Goal: Check status: Check status

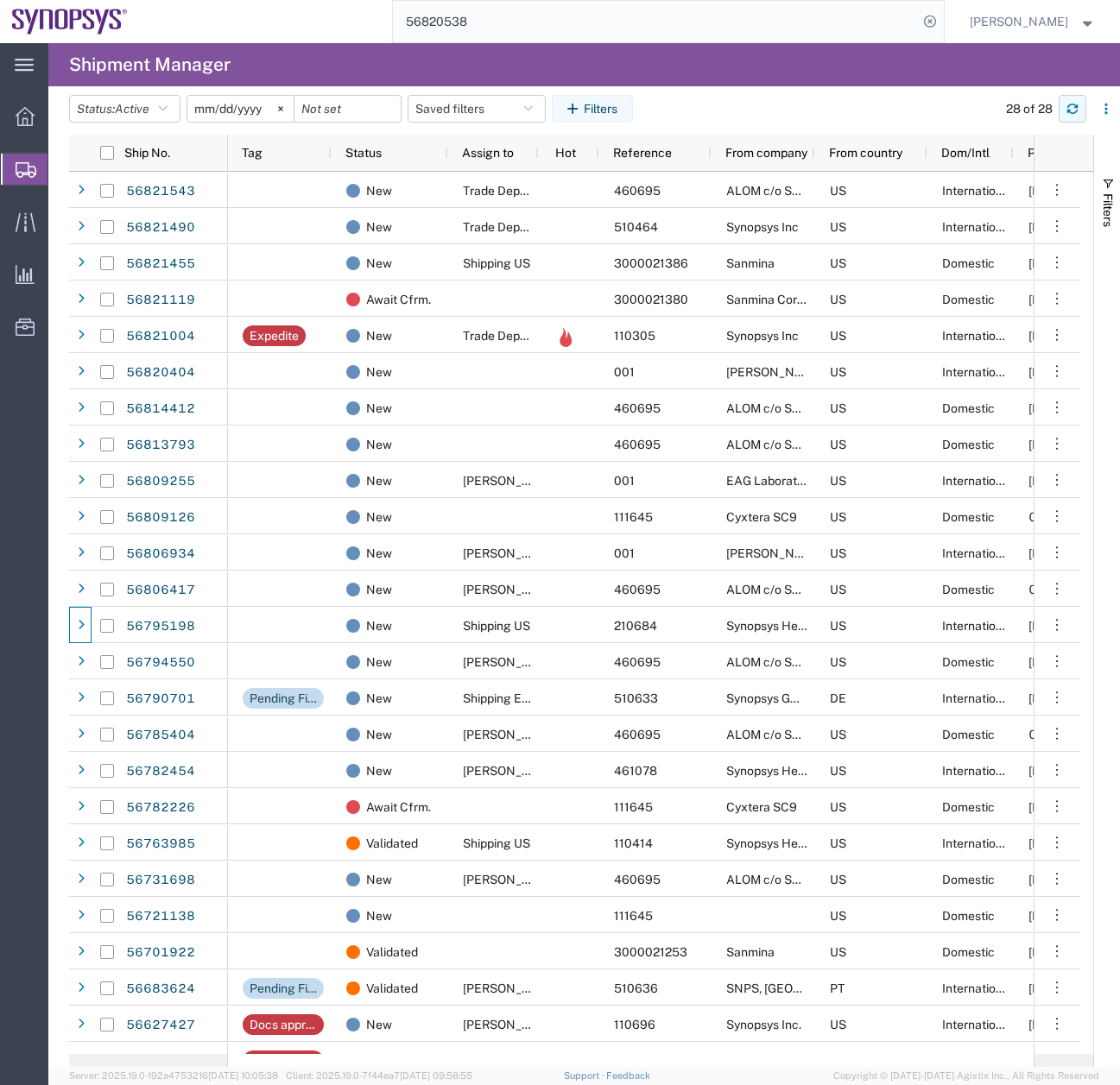
click at [1071, 106] on icon "button" at bounding box center [1072, 108] width 12 height 12
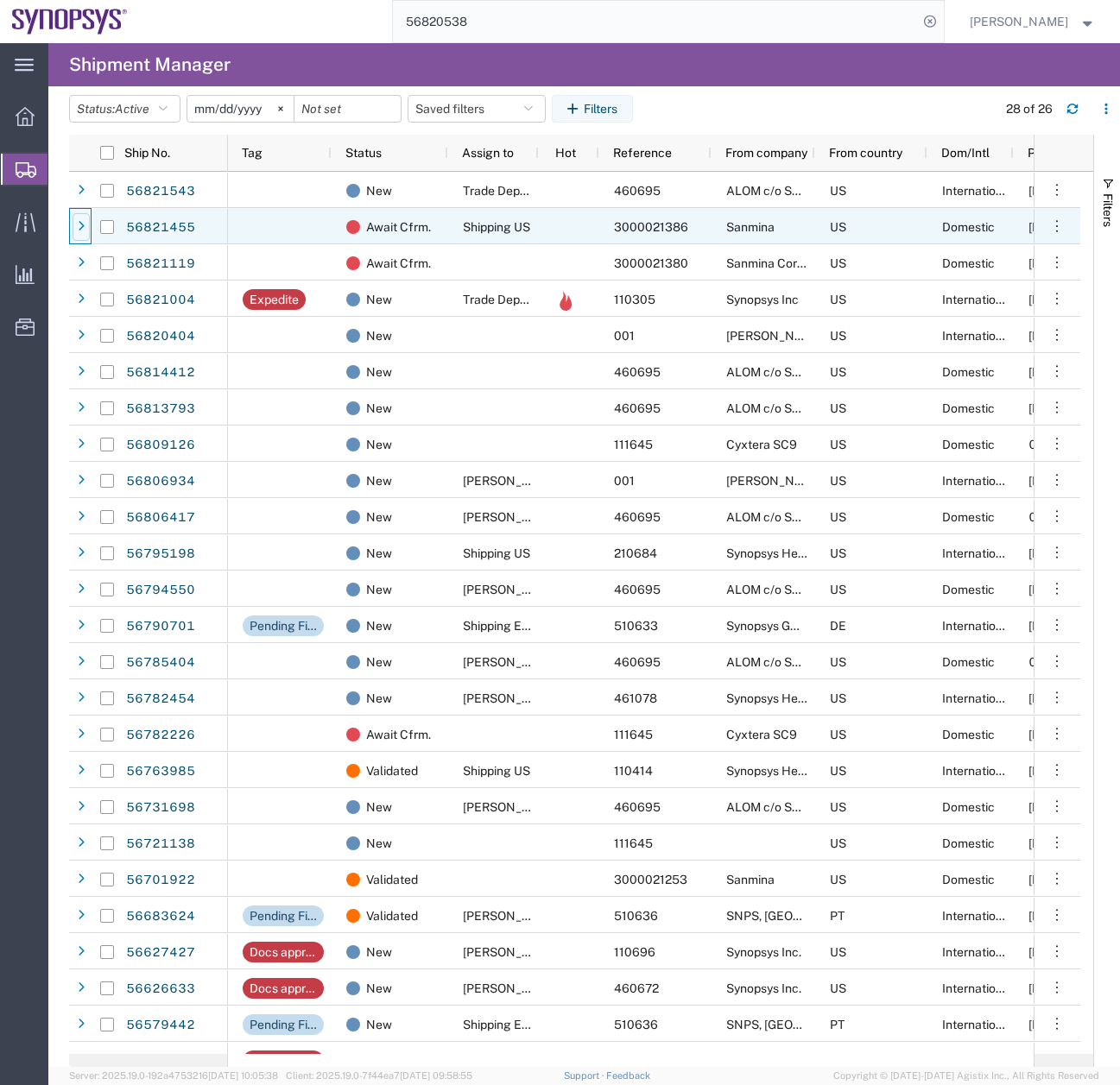
click at [76, 231] on div at bounding box center [81, 227] width 17 height 28
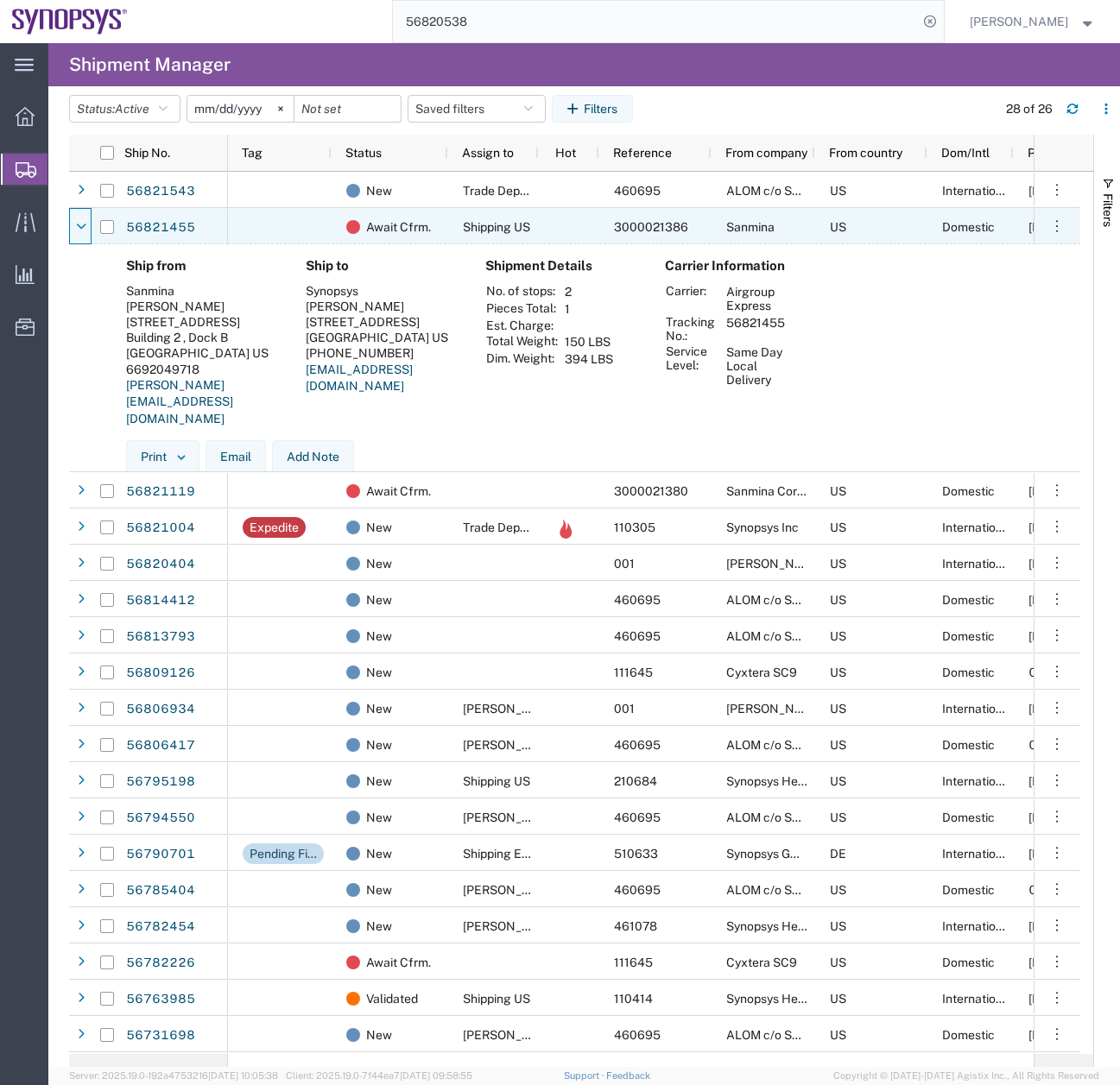
click at [77, 231] on icon at bounding box center [81, 227] width 9 height 12
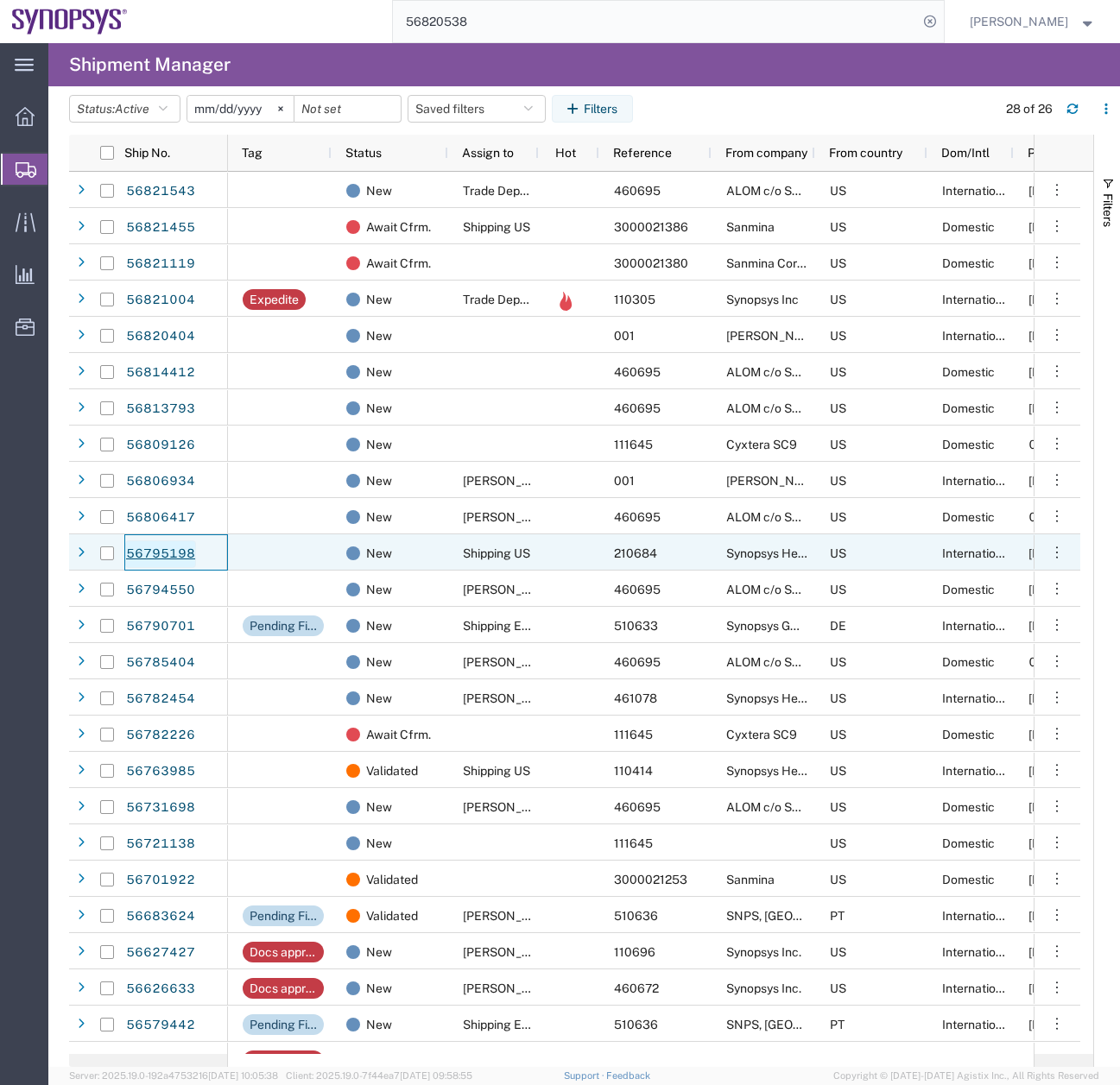
click at [132, 552] on link "56795198" at bounding box center [161, 555] width 71 height 28
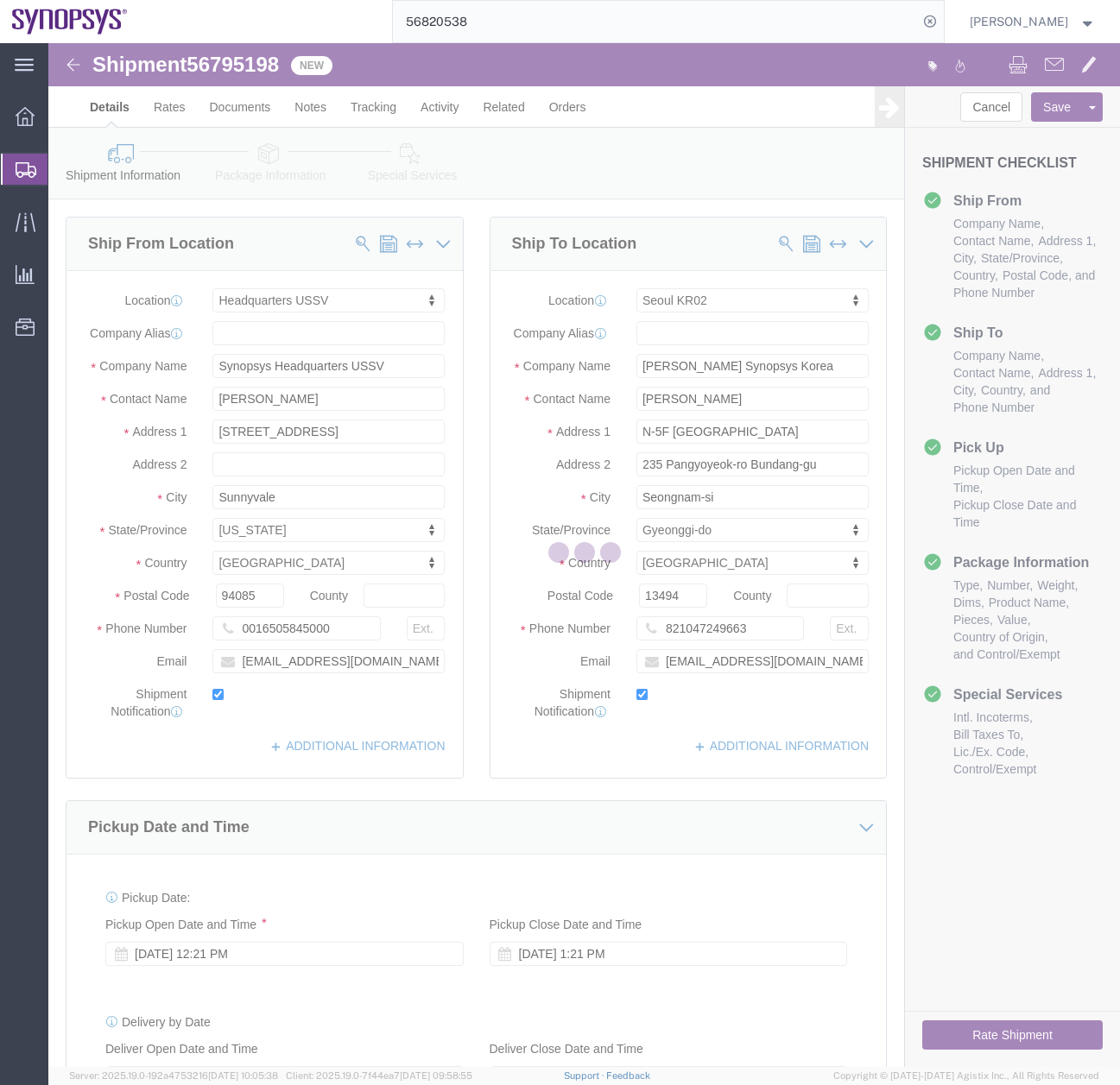
click at [274, 161] on div at bounding box center [584, 555] width 1071 height 1023
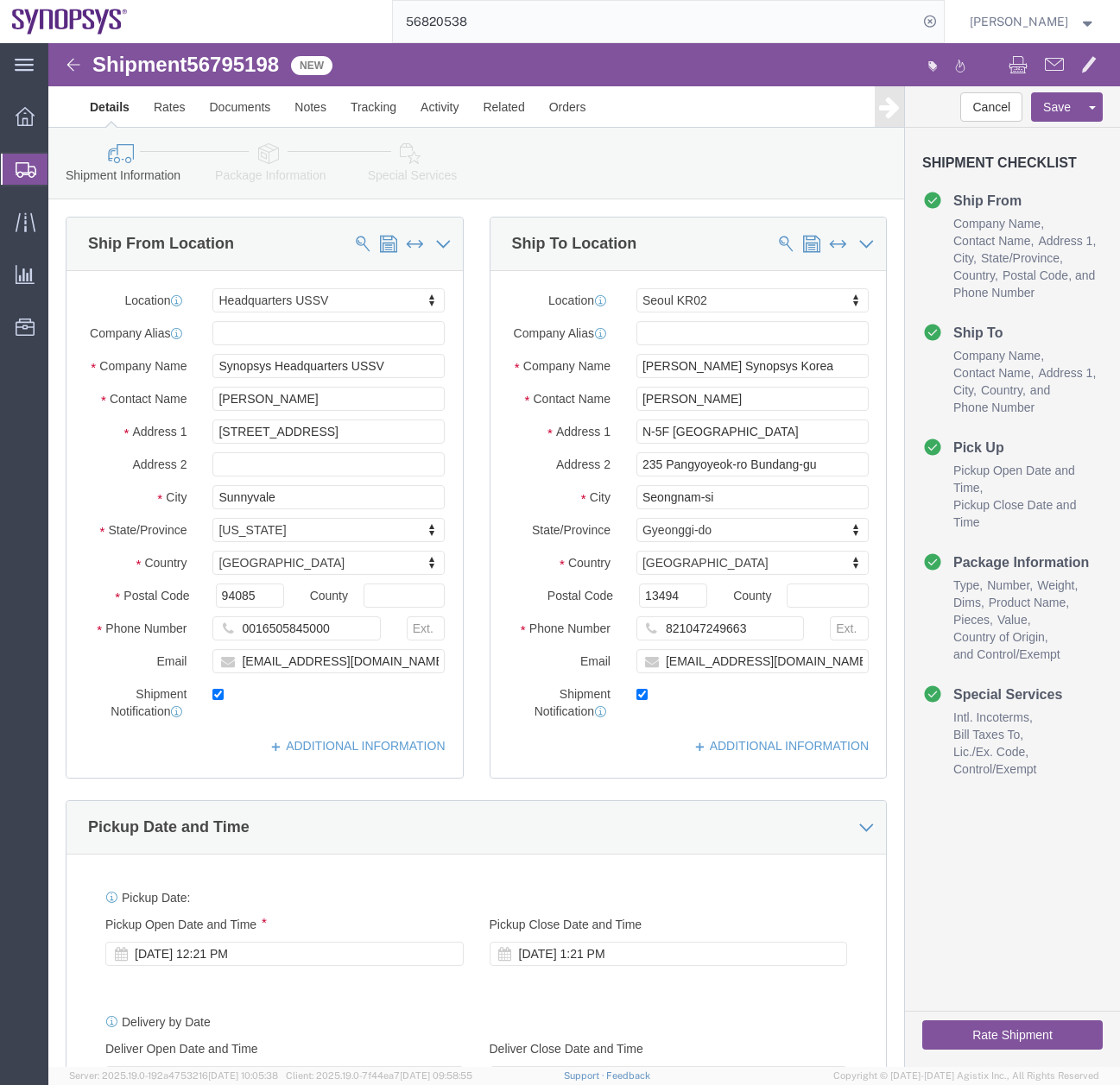
select select "63204"
select select "63142"
click icon
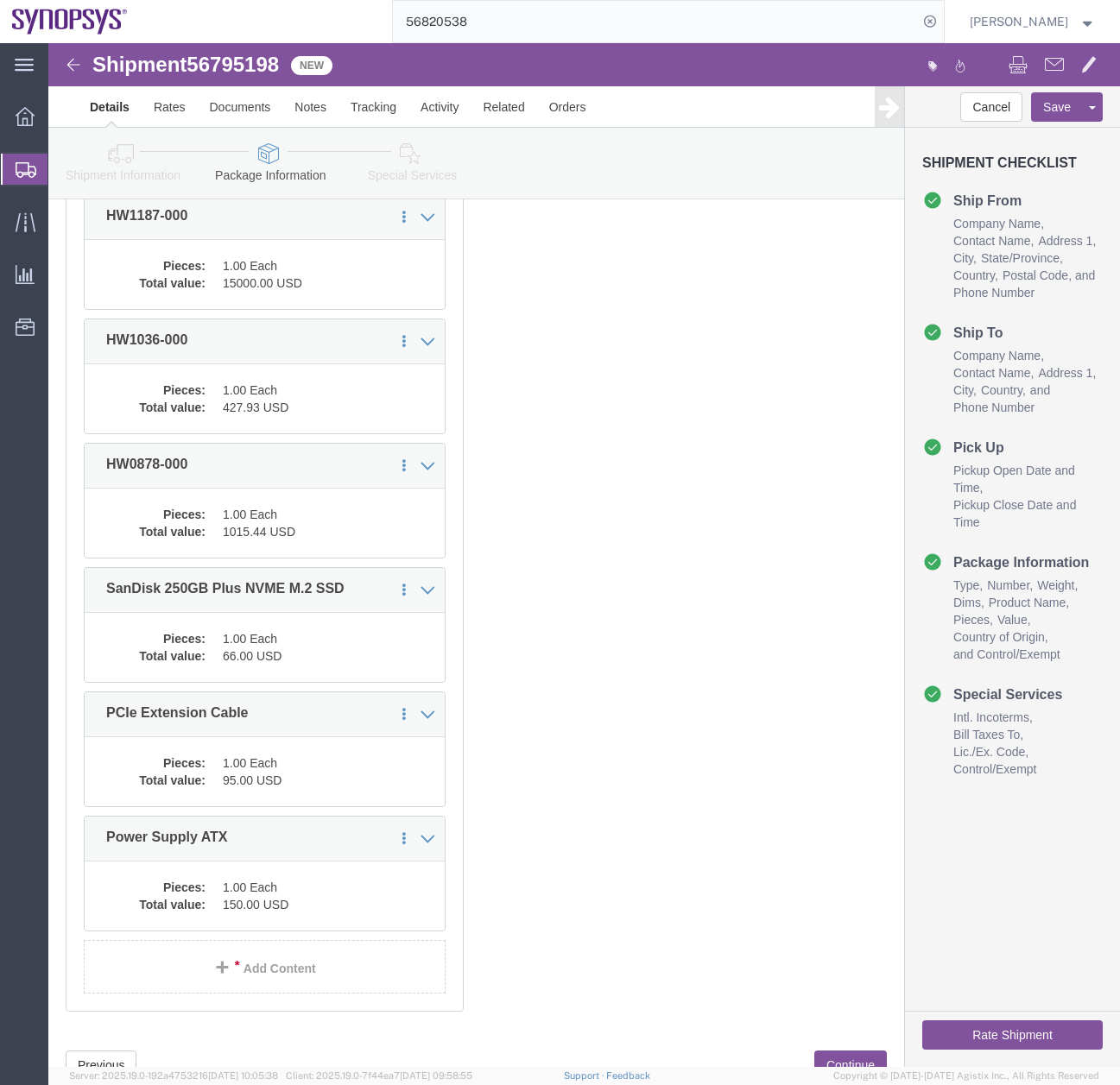
scroll to position [348, 0]
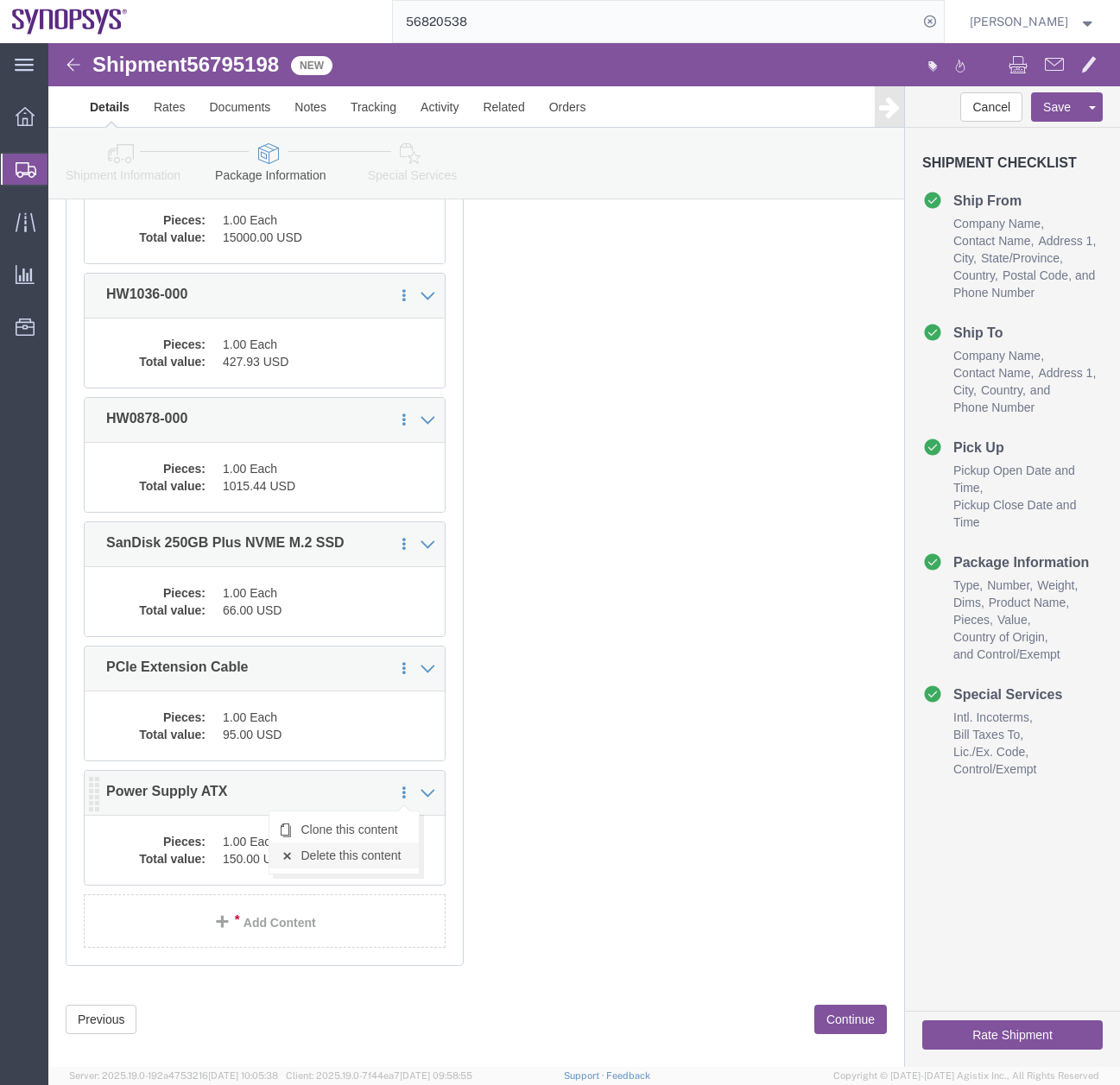
click link "Delete this content"
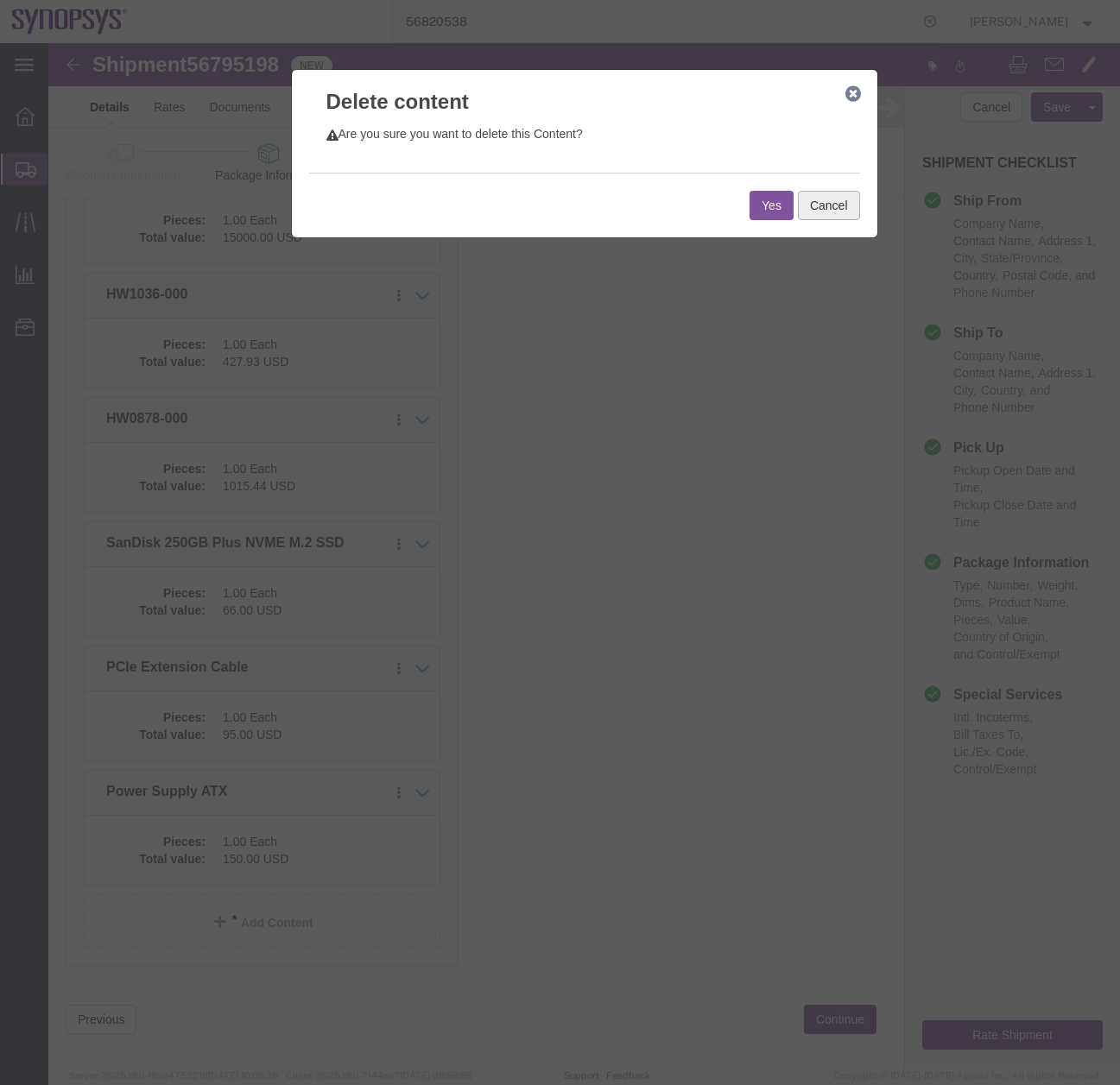
click button "Cancel"
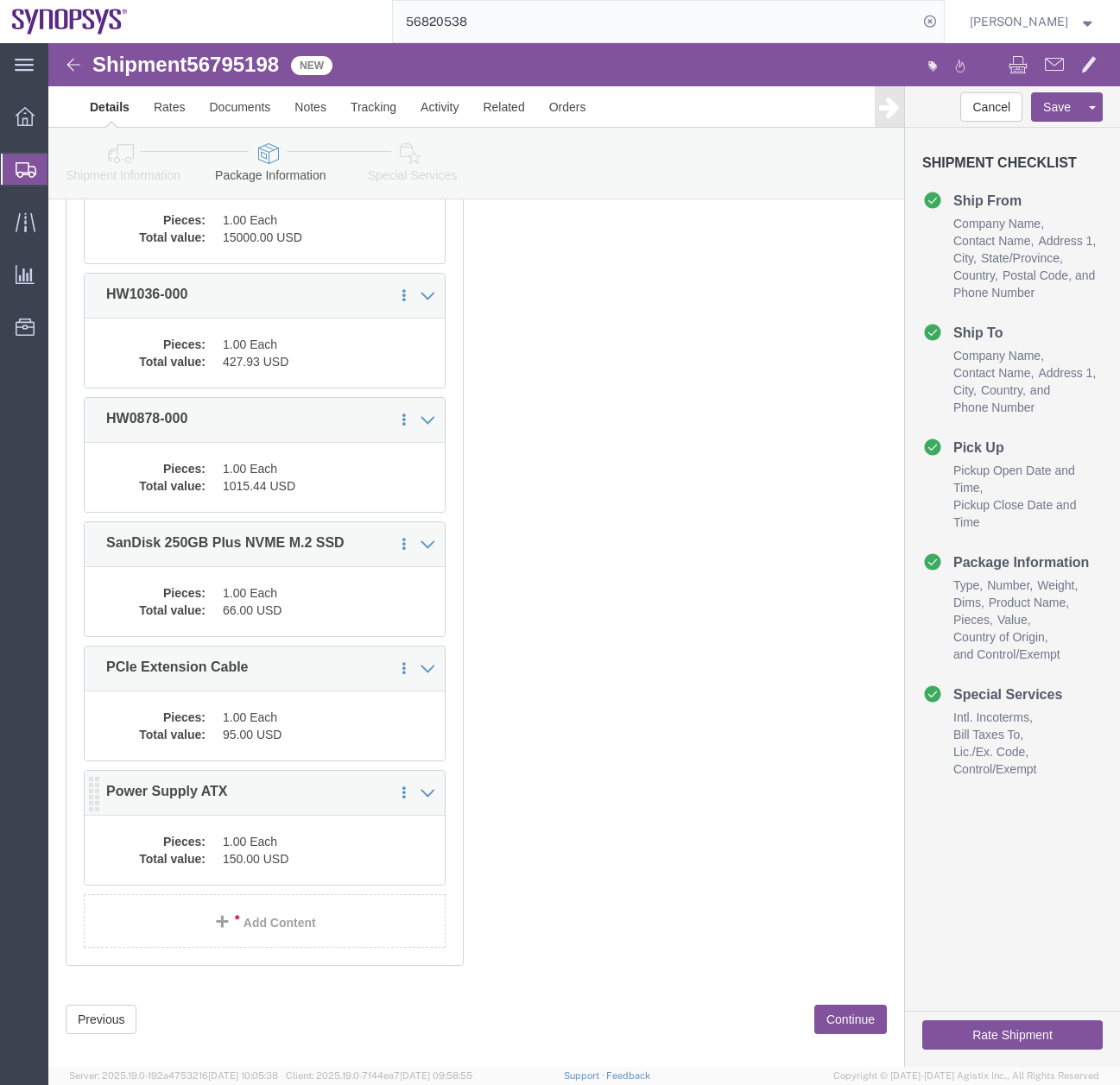
click dd "1.00 Each"
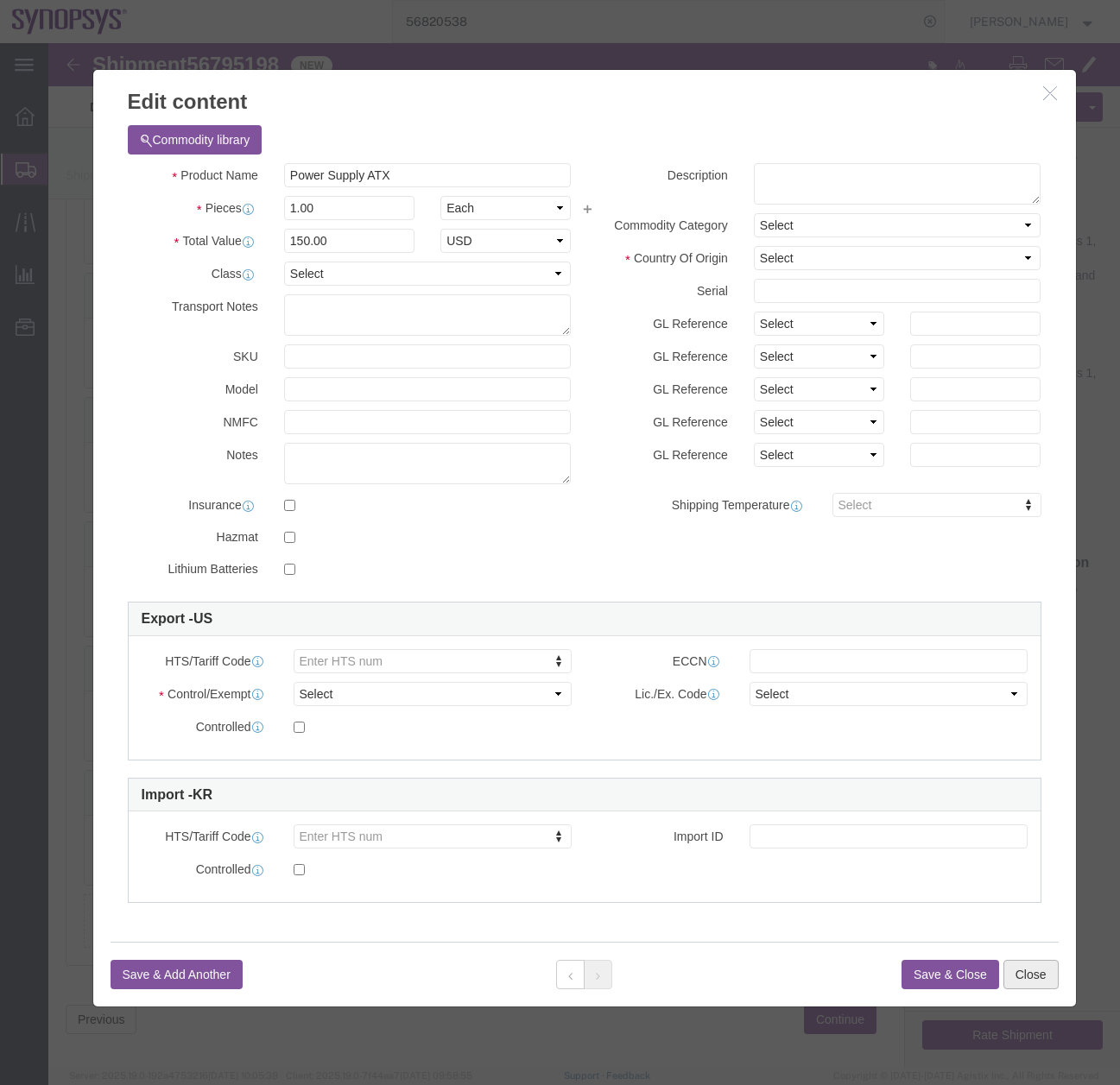
click button "Close"
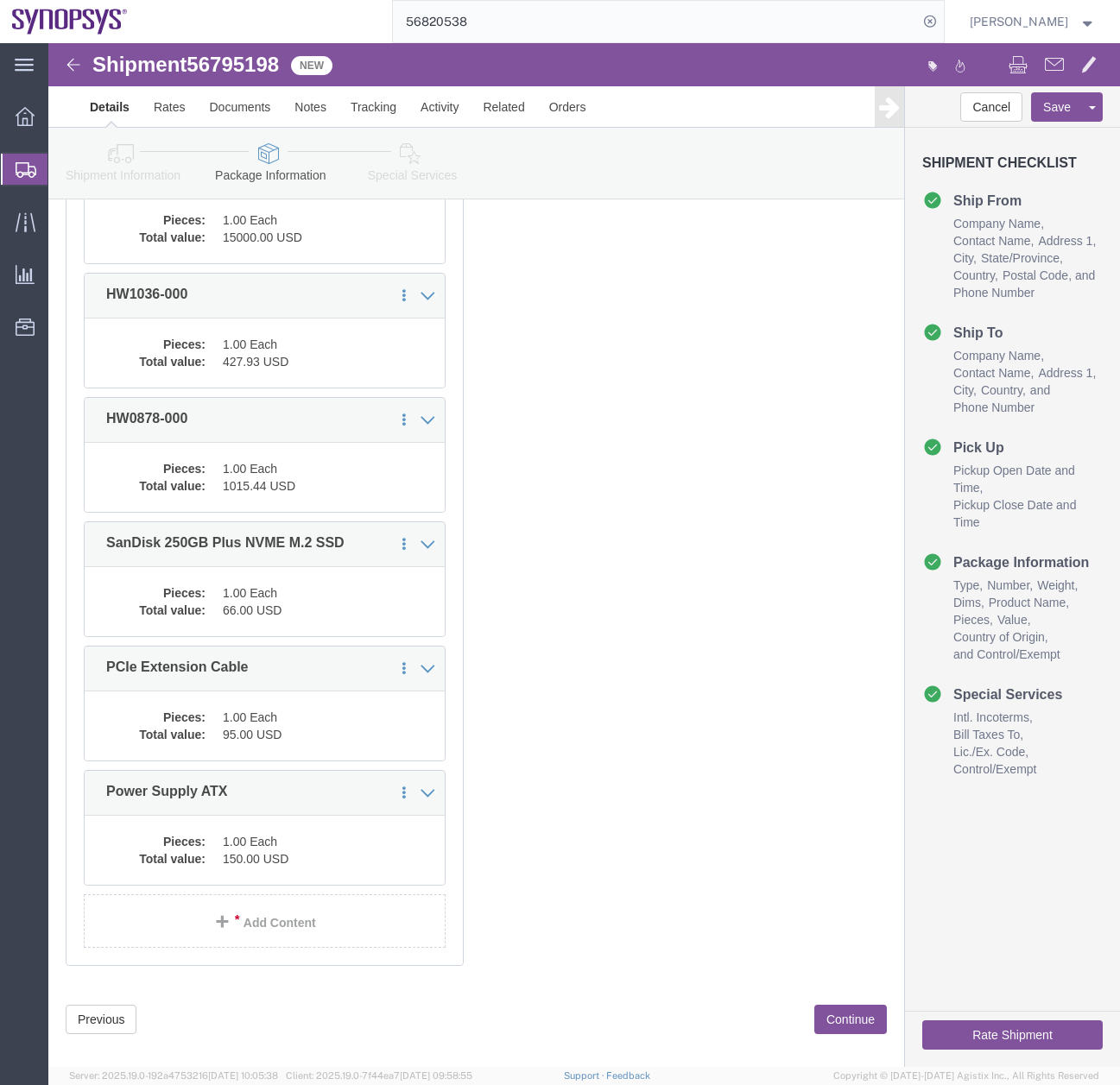
click at [21, 165] on icon at bounding box center [26, 170] width 21 height 16
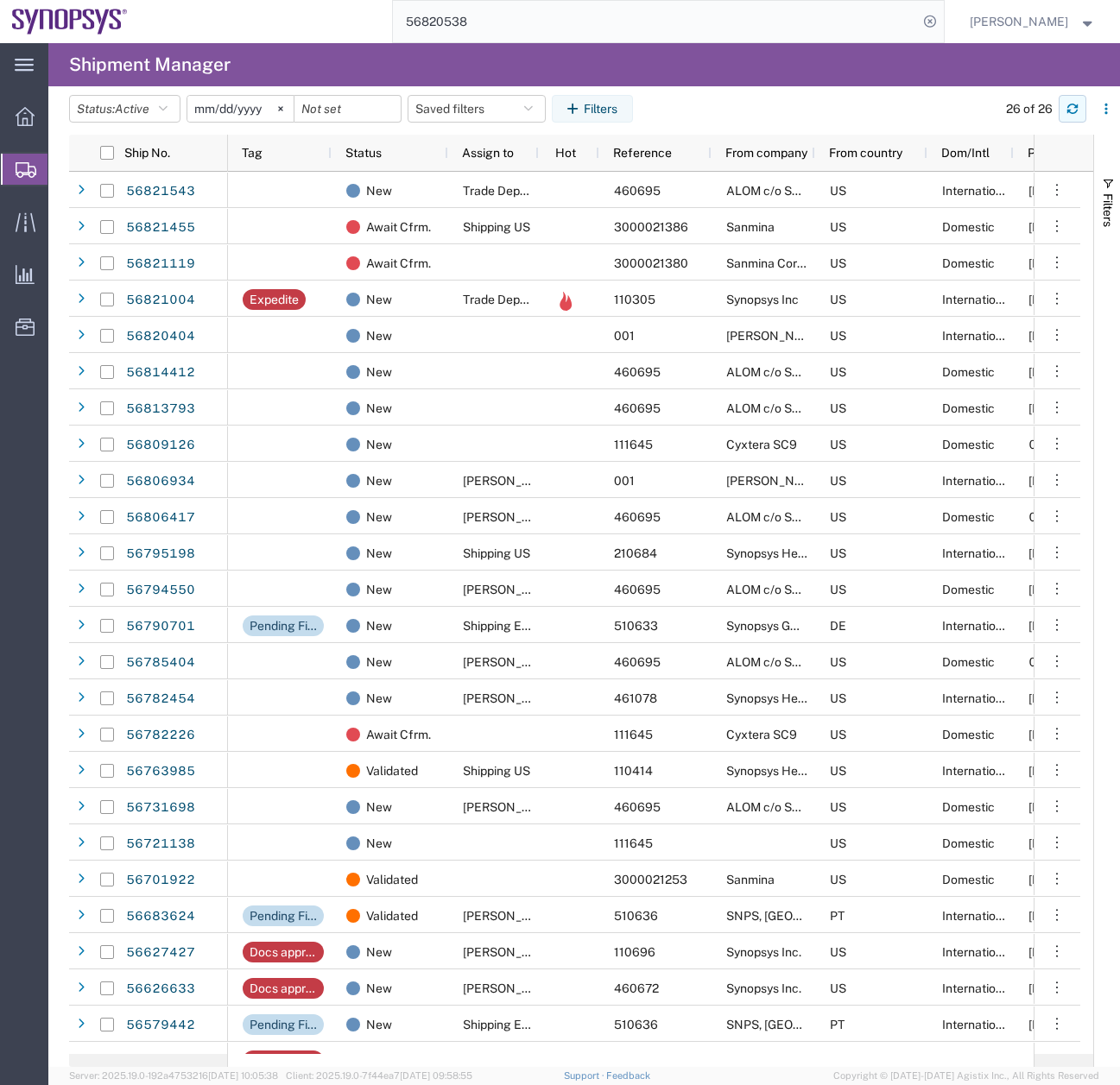
click at [1074, 107] on icon "button" at bounding box center [1072, 108] width 12 height 12
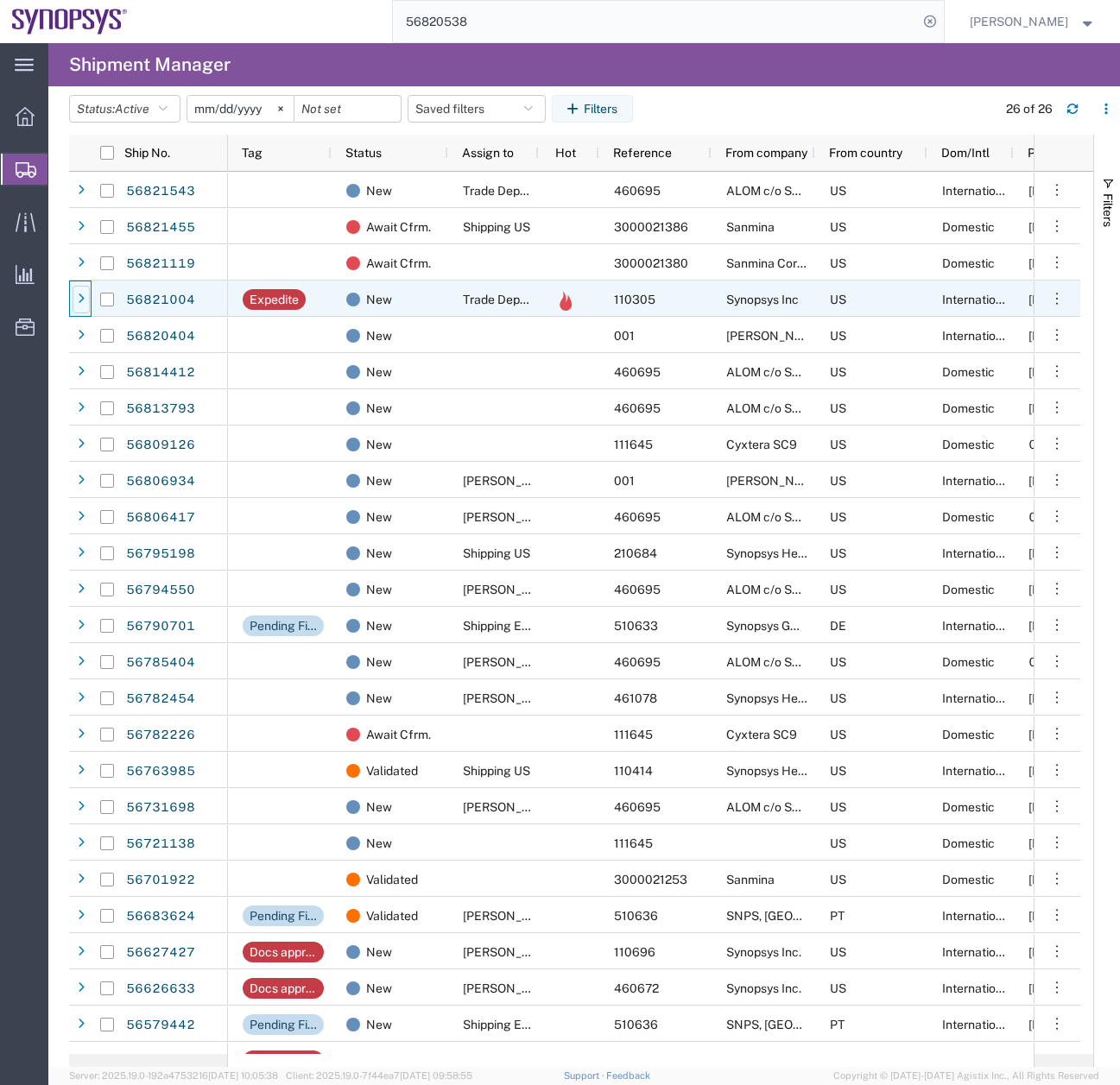
click at [84, 298] on icon at bounding box center [80, 299] width 7 height 12
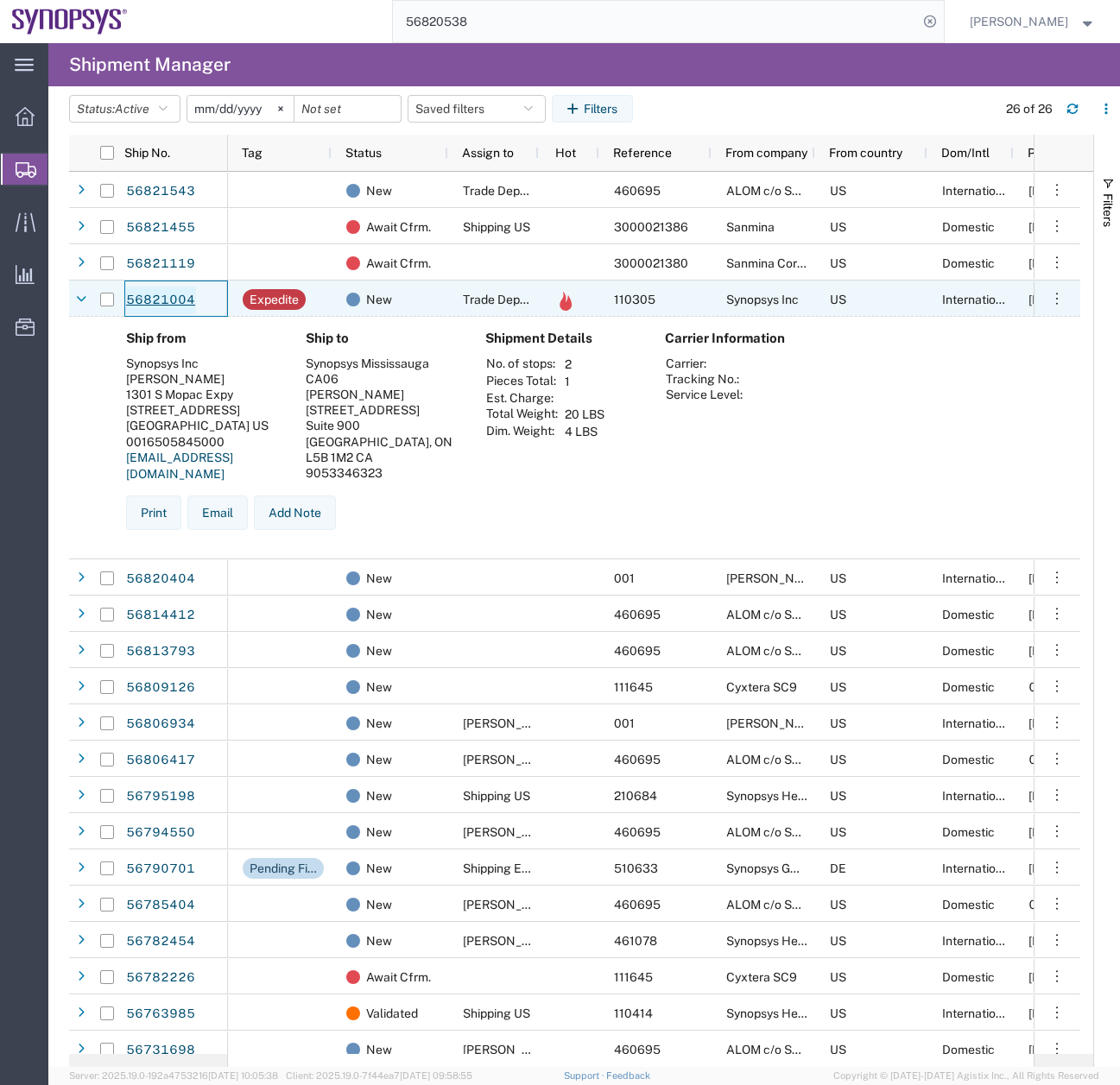
click at [144, 295] on link "56821004" at bounding box center [161, 301] width 71 height 28
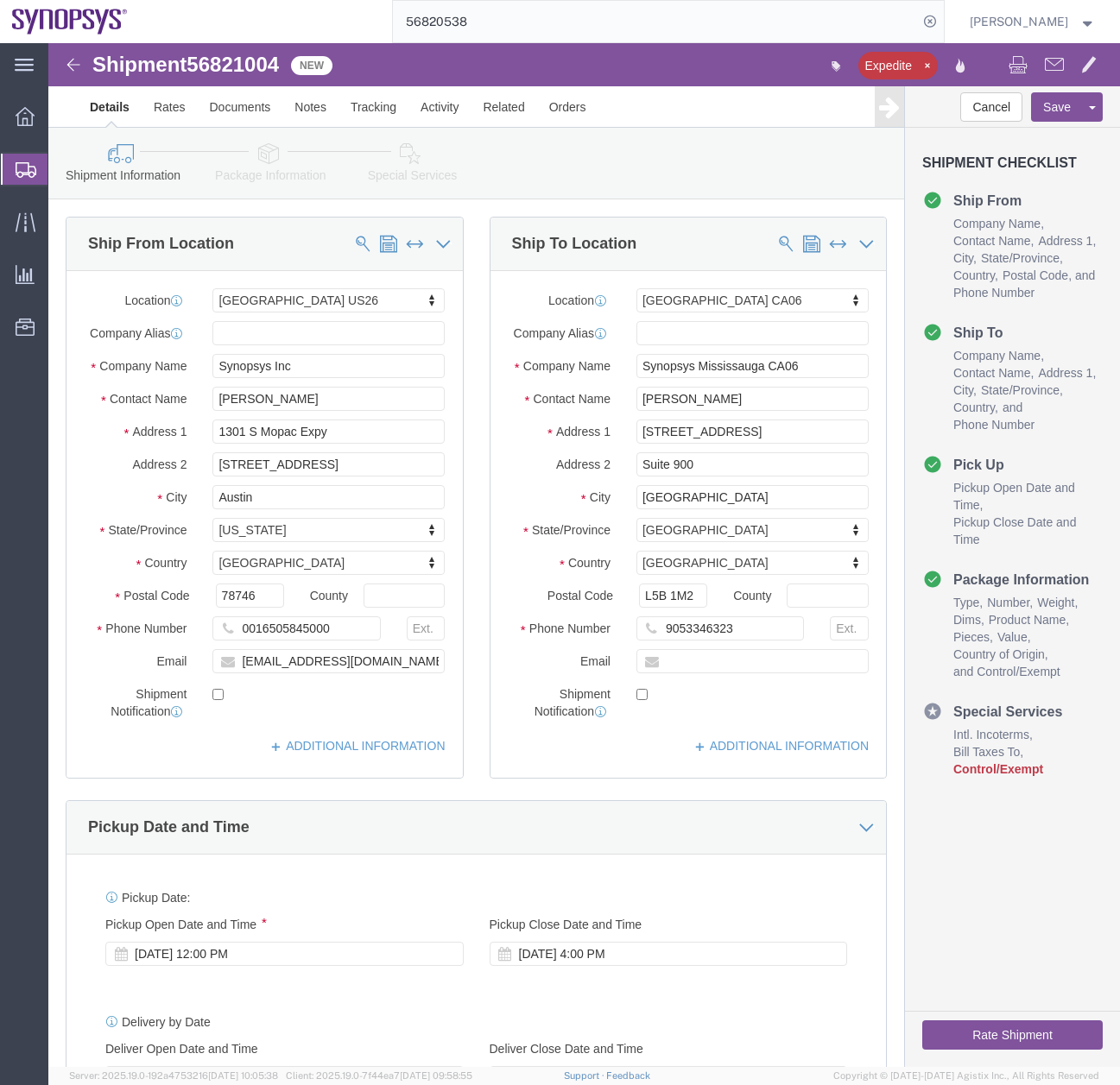
select select "63180"
select select "63078"
click icon
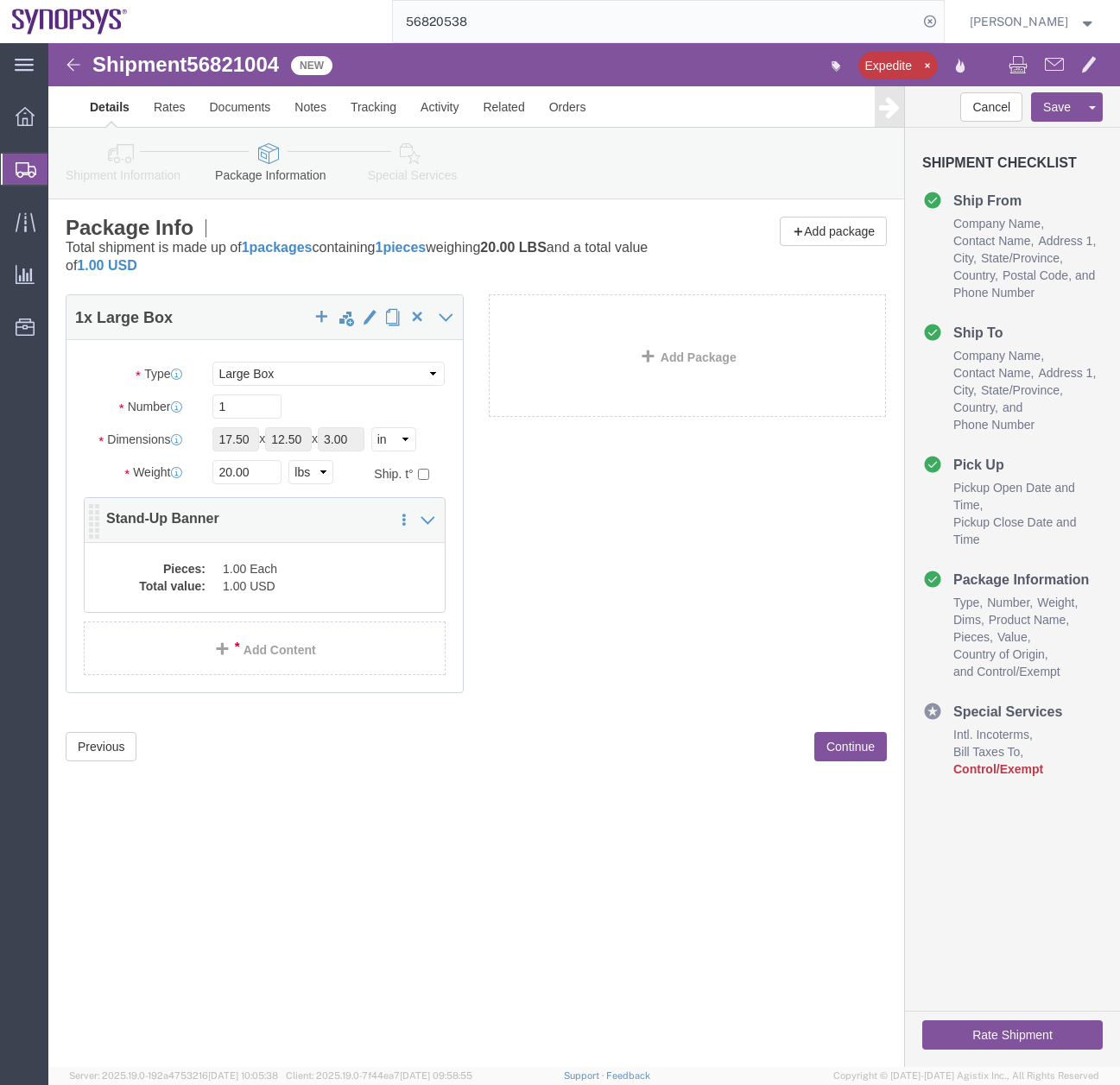
click dd "1.00 USD"
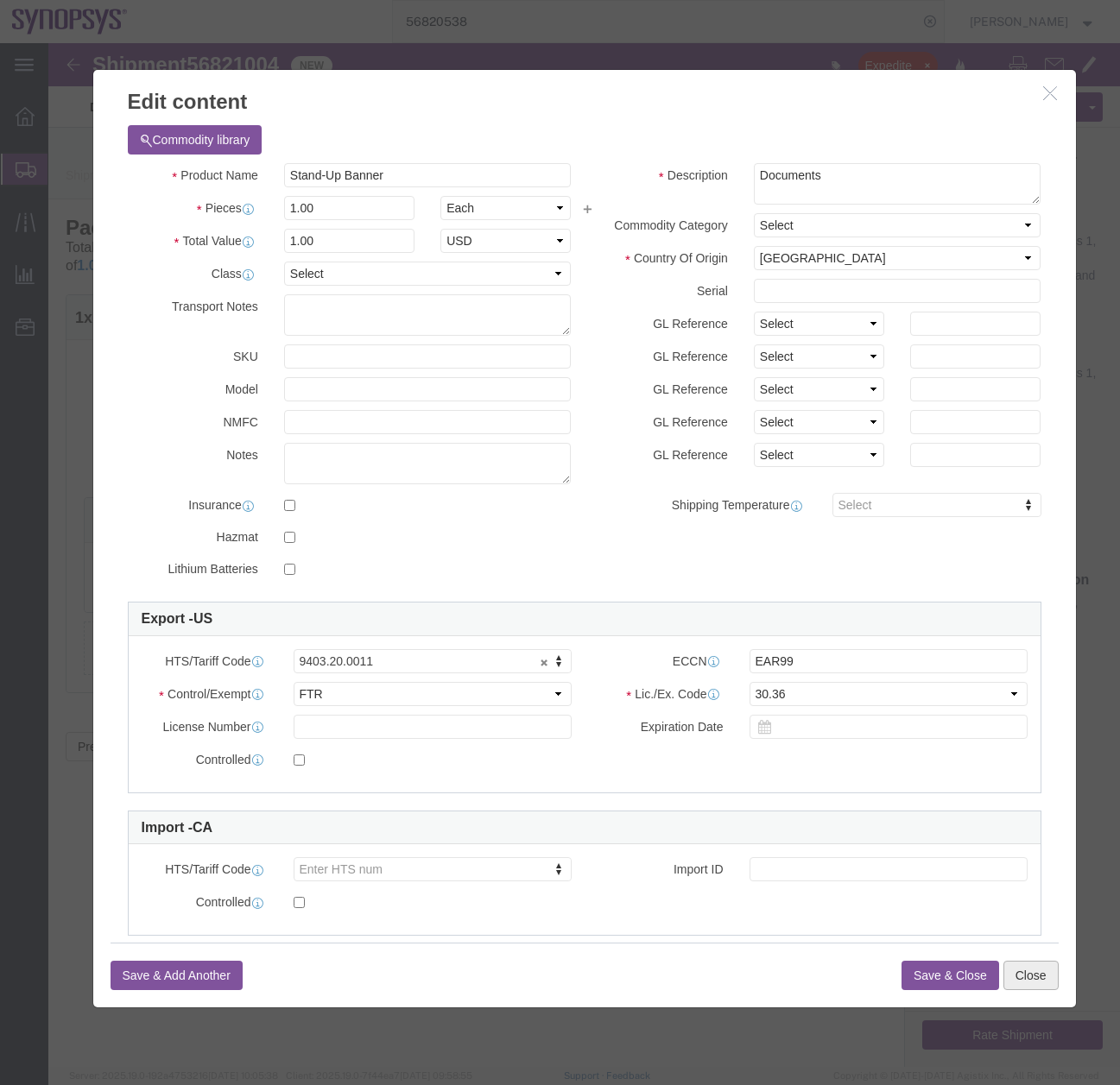
click button "Close"
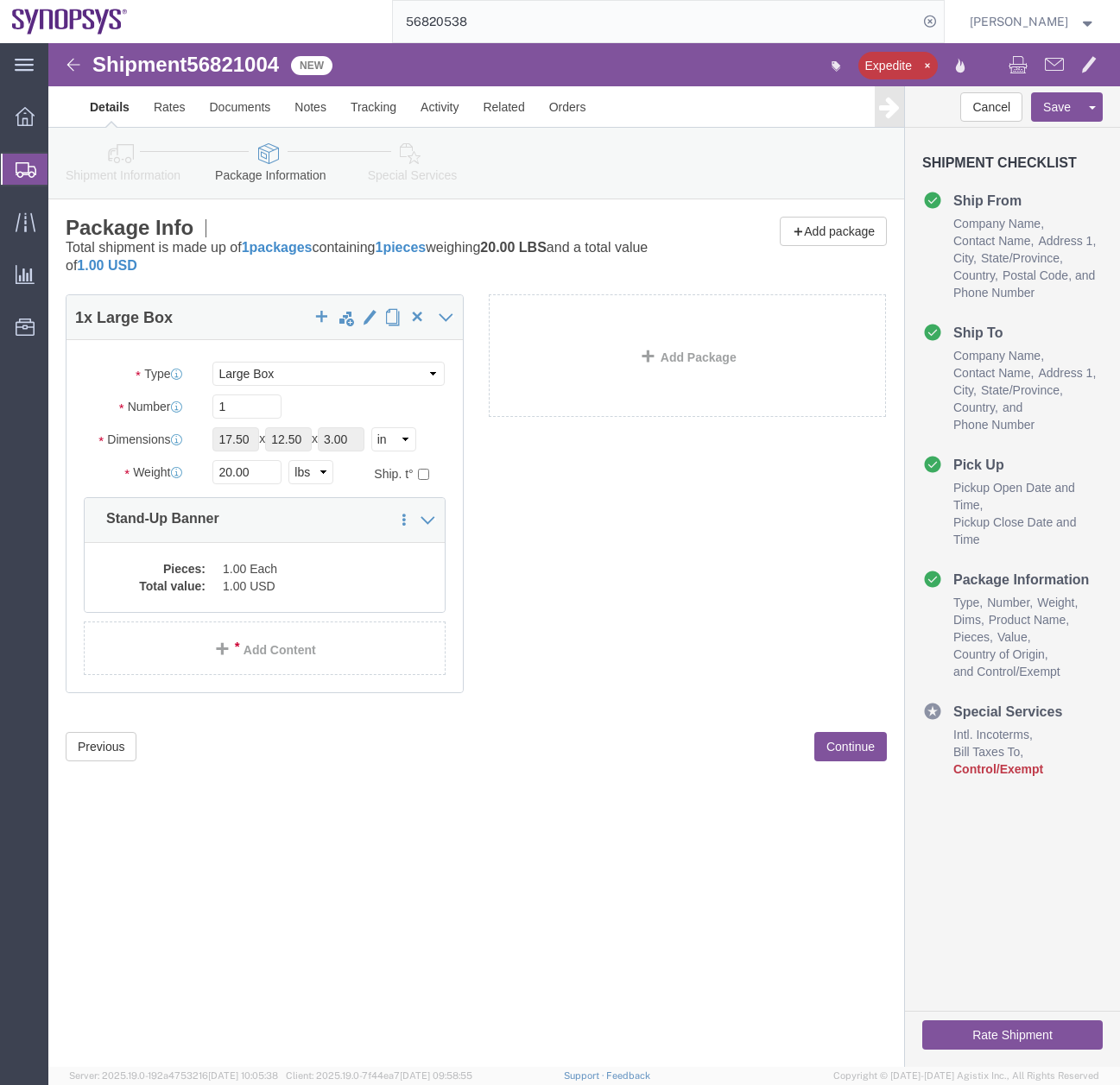
click icon
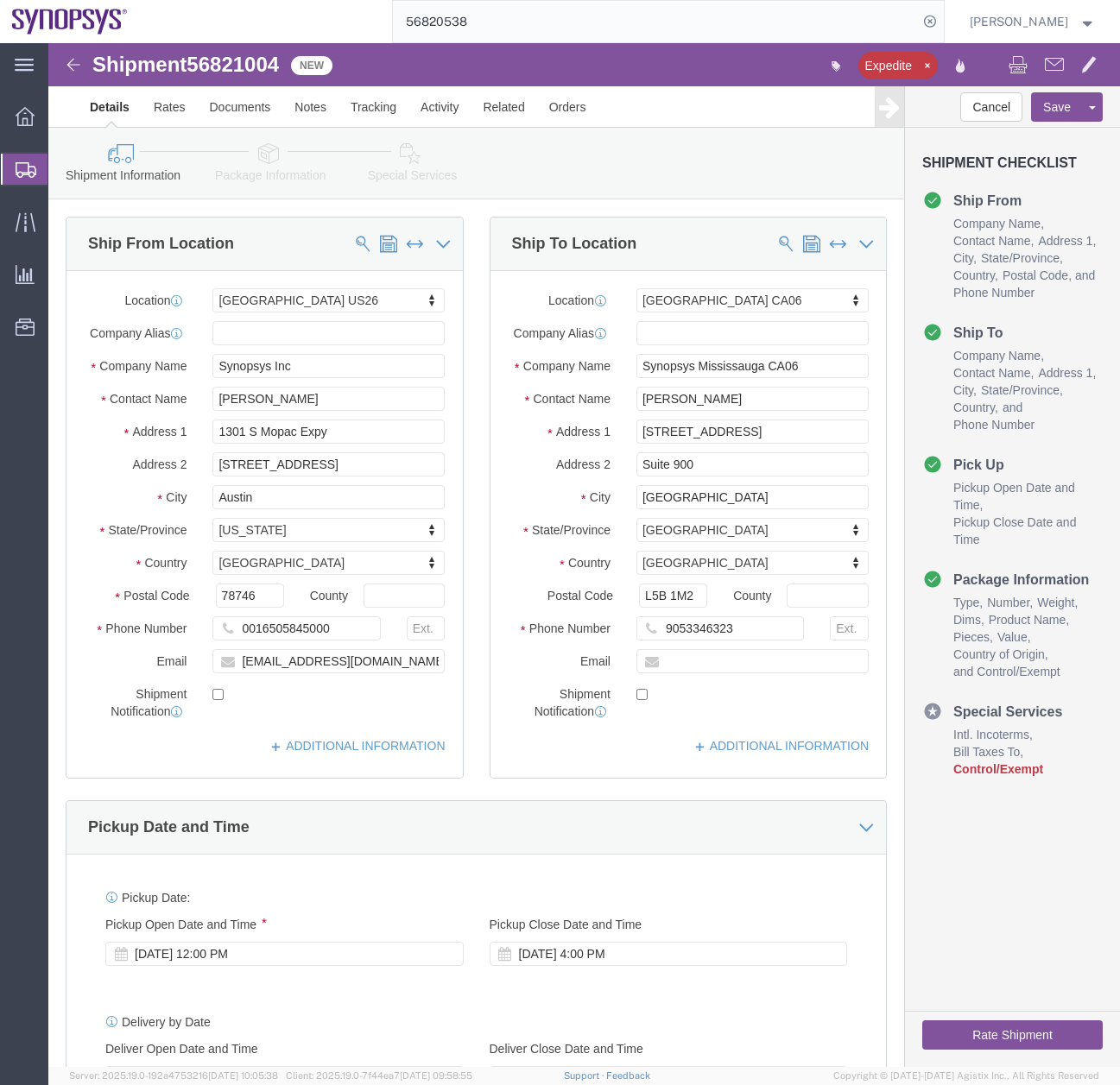
click at [21, 171] on icon at bounding box center [26, 170] width 21 height 16
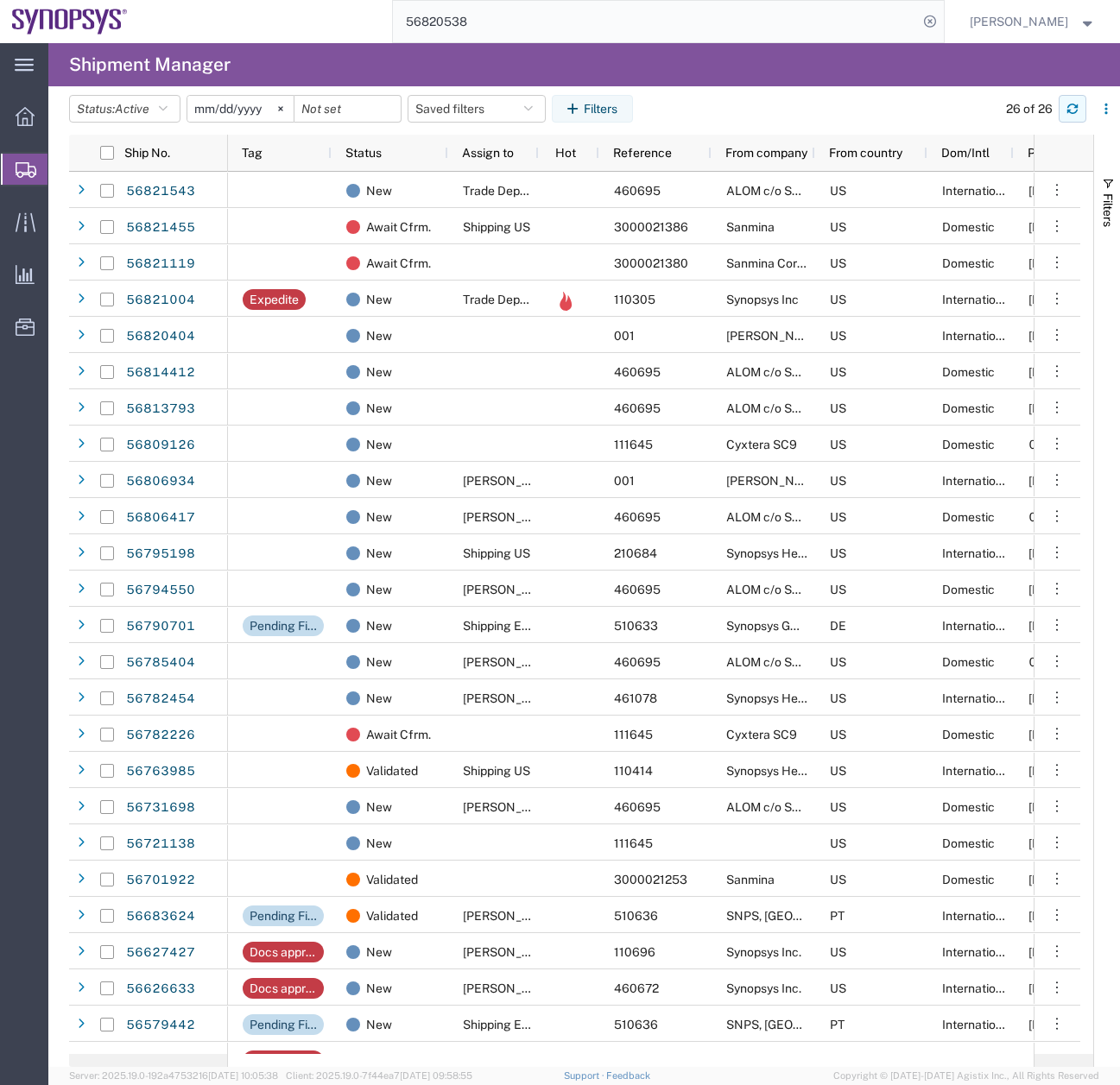
click at [1066, 100] on button "button" at bounding box center [1072, 109] width 28 height 28
